Goal: Book appointment/travel/reservation

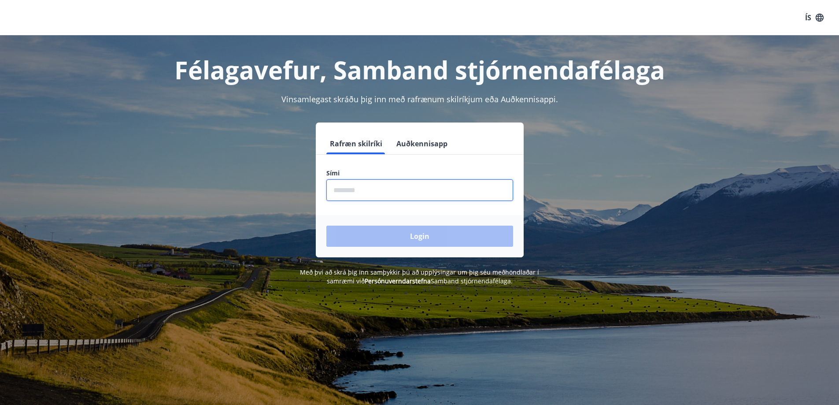
click at [377, 191] on input "phone" at bounding box center [419, 190] width 187 height 22
type input "********"
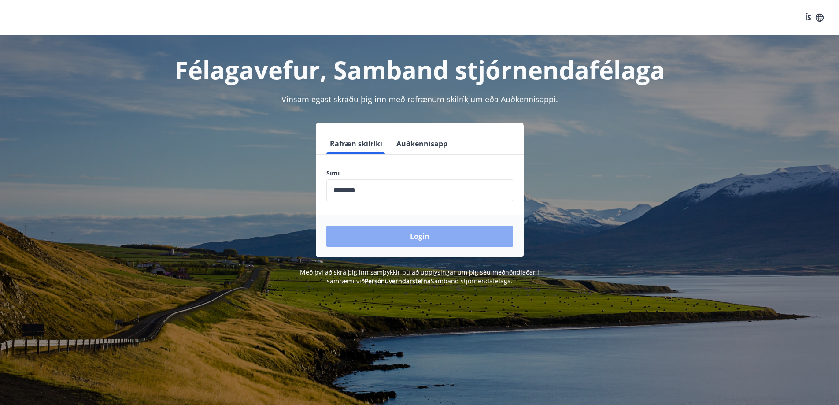
click at [424, 240] on button "Login" at bounding box center [419, 235] width 187 height 21
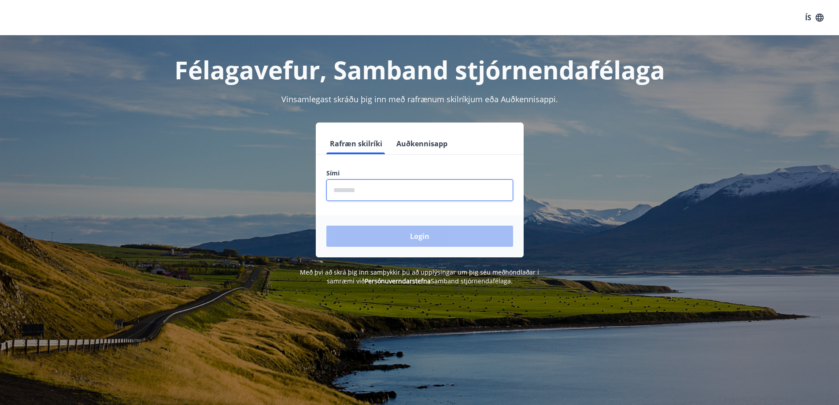
click at [360, 195] on input "phone" at bounding box center [419, 190] width 187 height 22
type input "********"
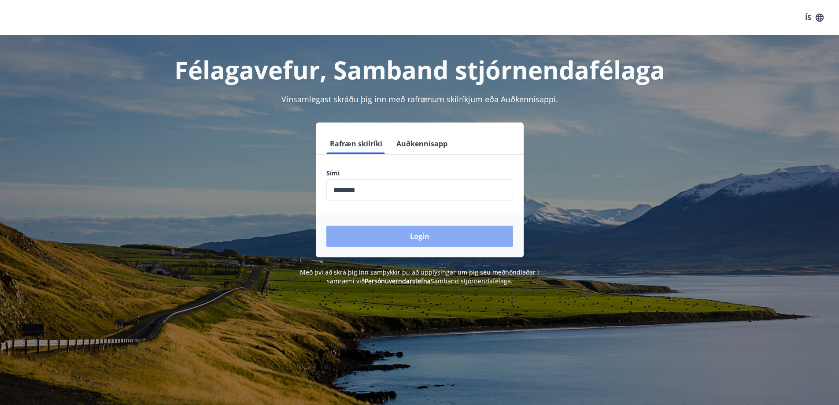
click at [419, 236] on button "Login" at bounding box center [419, 235] width 187 height 21
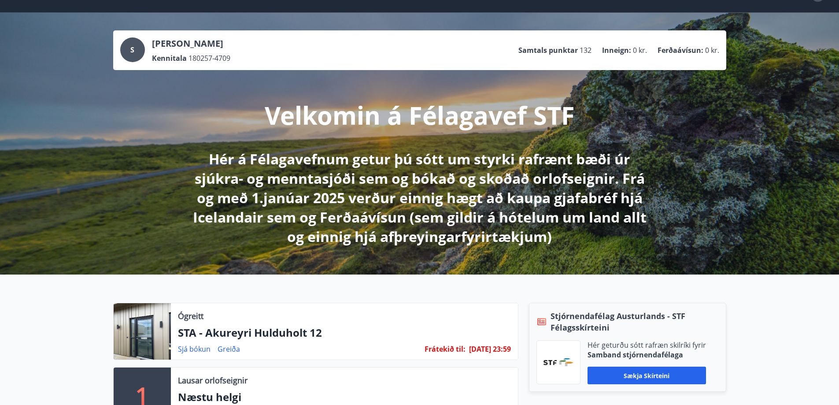
scroll to position [88, 0]
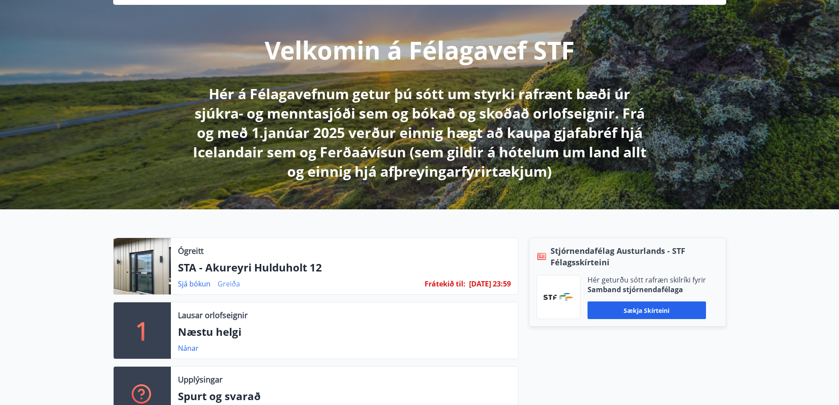
click at [229, 284] on link "Greiða" at bounding box center [229, 284] width 22 height 10
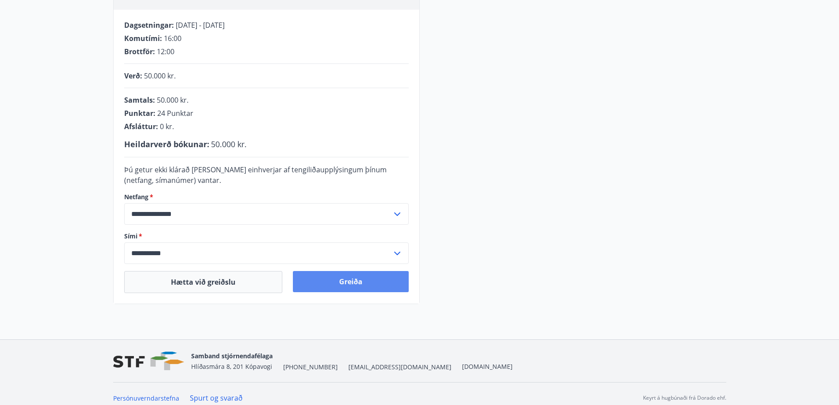
scroll to position [176, 0]
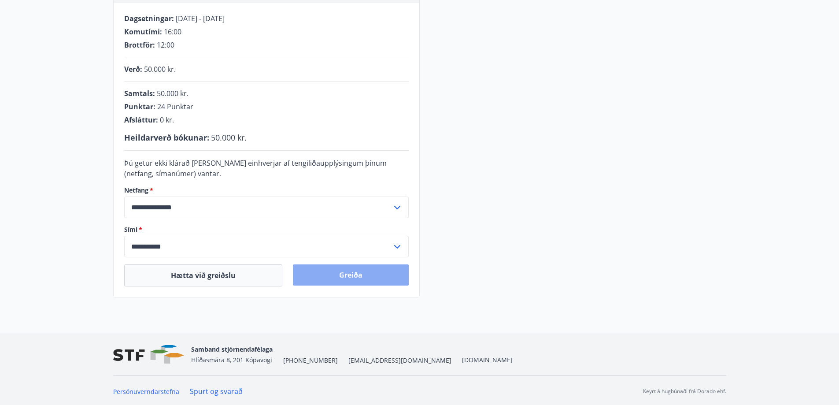
click at [350, 276] on button "Greiða" at bounding box center [351, 274] width 116 height 21
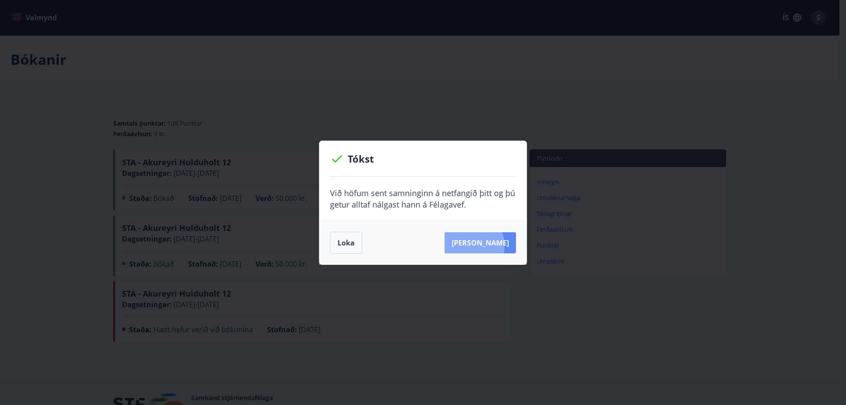
click at [481, 245] on button "Sjá samning" at bounding box center [479, 242] width 71 height 21
